Goal: Check status: Check status

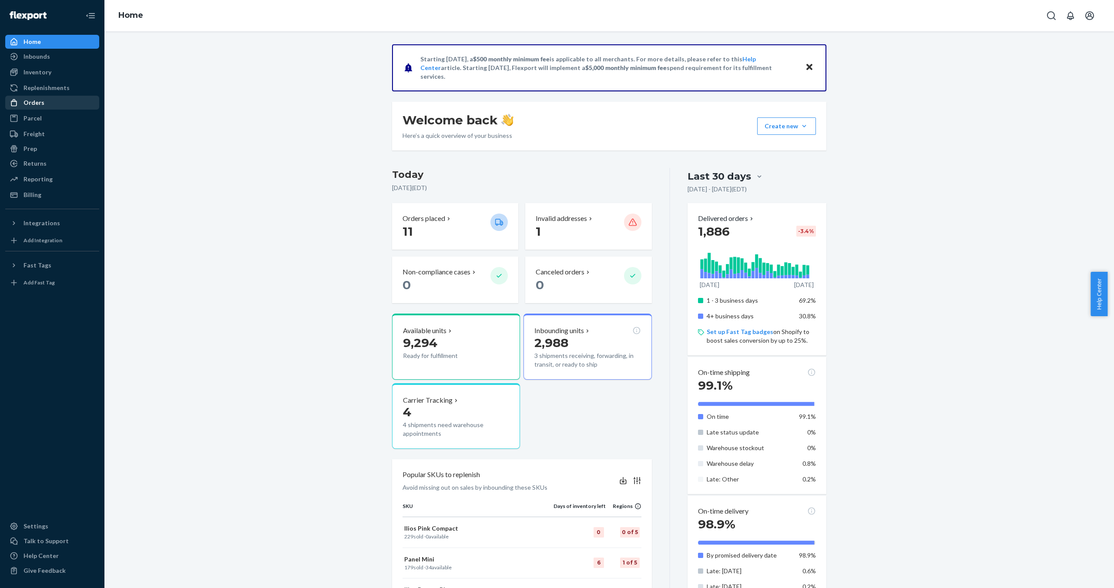
click at [37, 107] on div "Orders" at bounding box center [52, 103] width 92 height 12
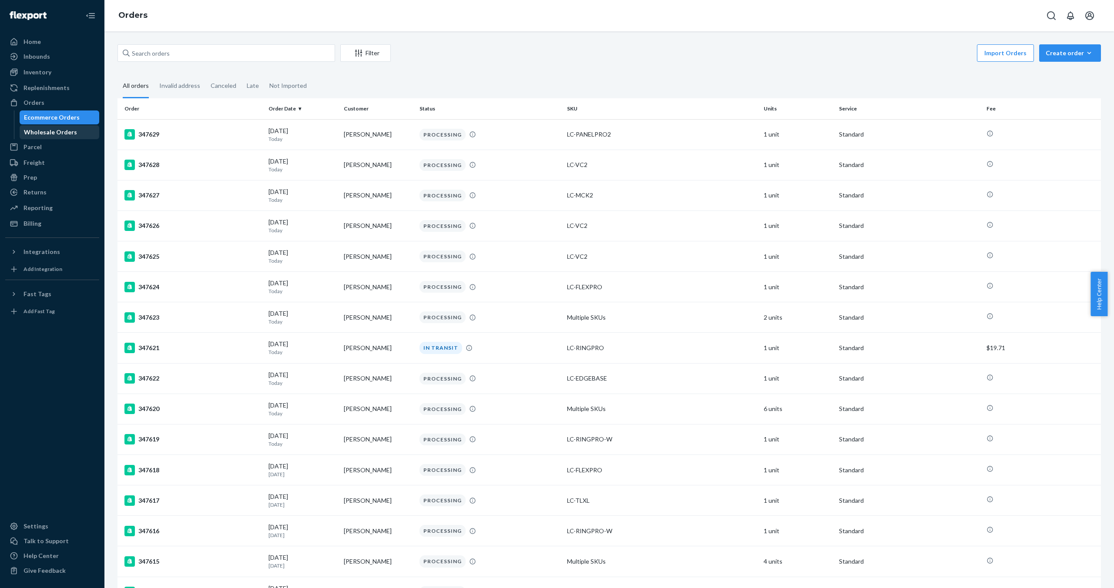
click at [55, 135] on div "Wholesale Orders" at bounding box center [50, 132] width 53 height 9
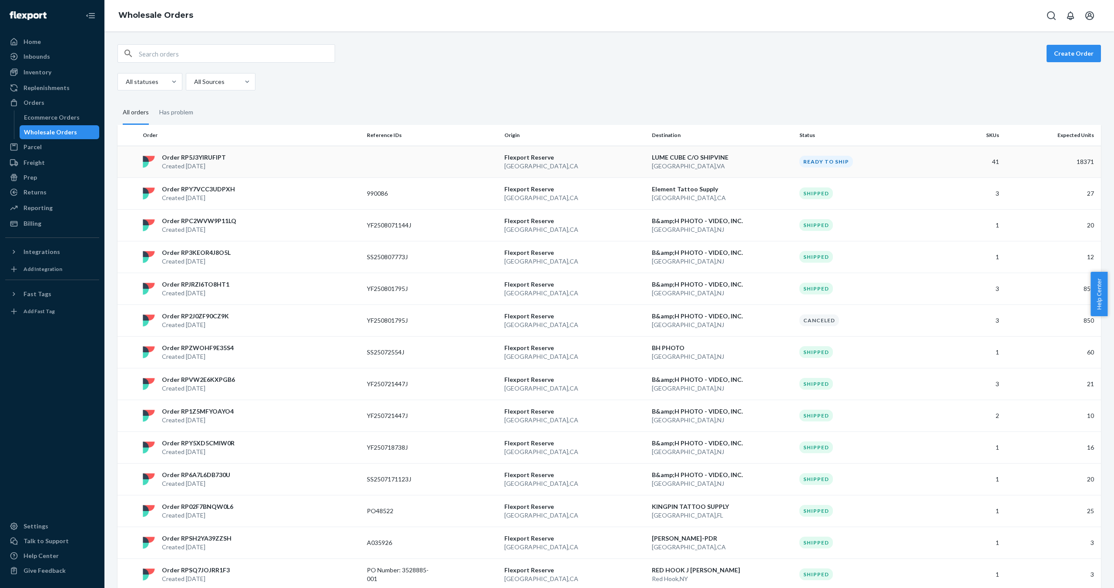
click at [208, 161] on p "Order RP5J3YIRUFIPT" at bounding box center [194, 157] width 64 height 9
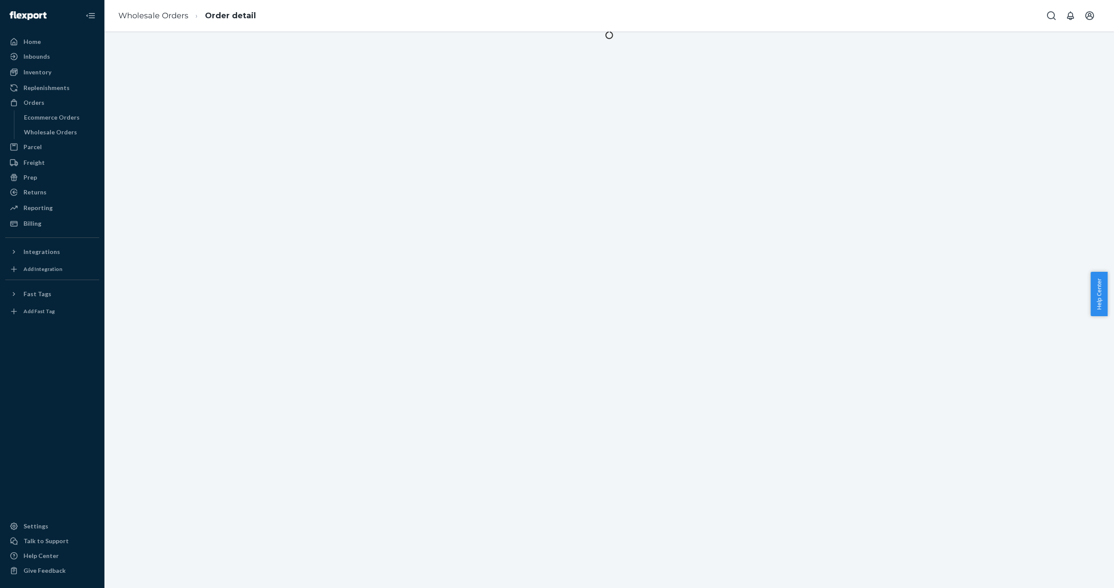
click at [208, 161] on div at bounding box center [608, 309] width 1009 height 557
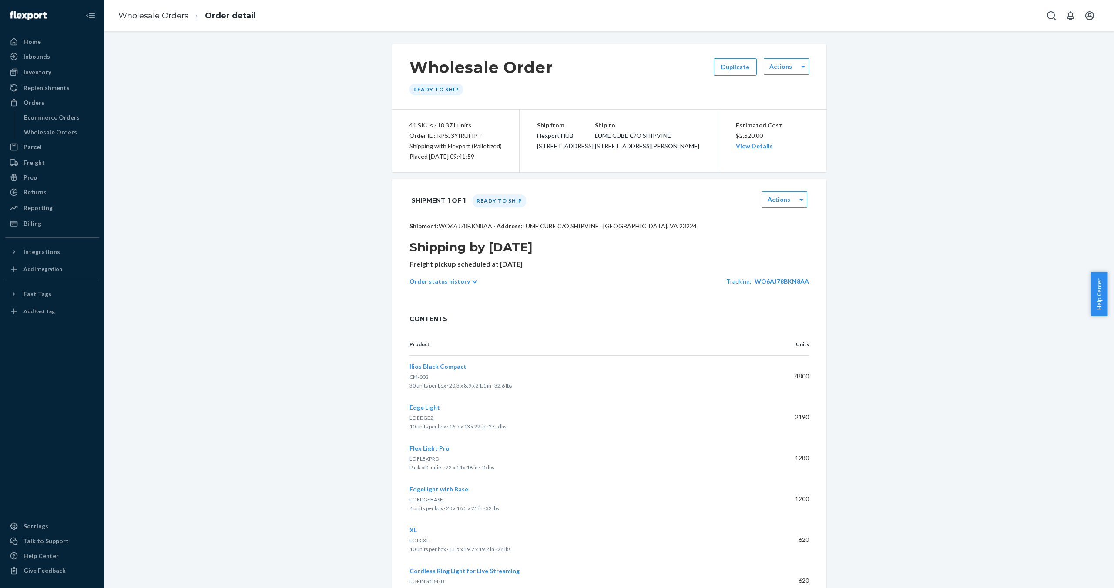
click at [472, 281] on icon at bounding box center [474, 281] width 5 height 3
